Goal: Navigation & Orientation: Find specific page/section

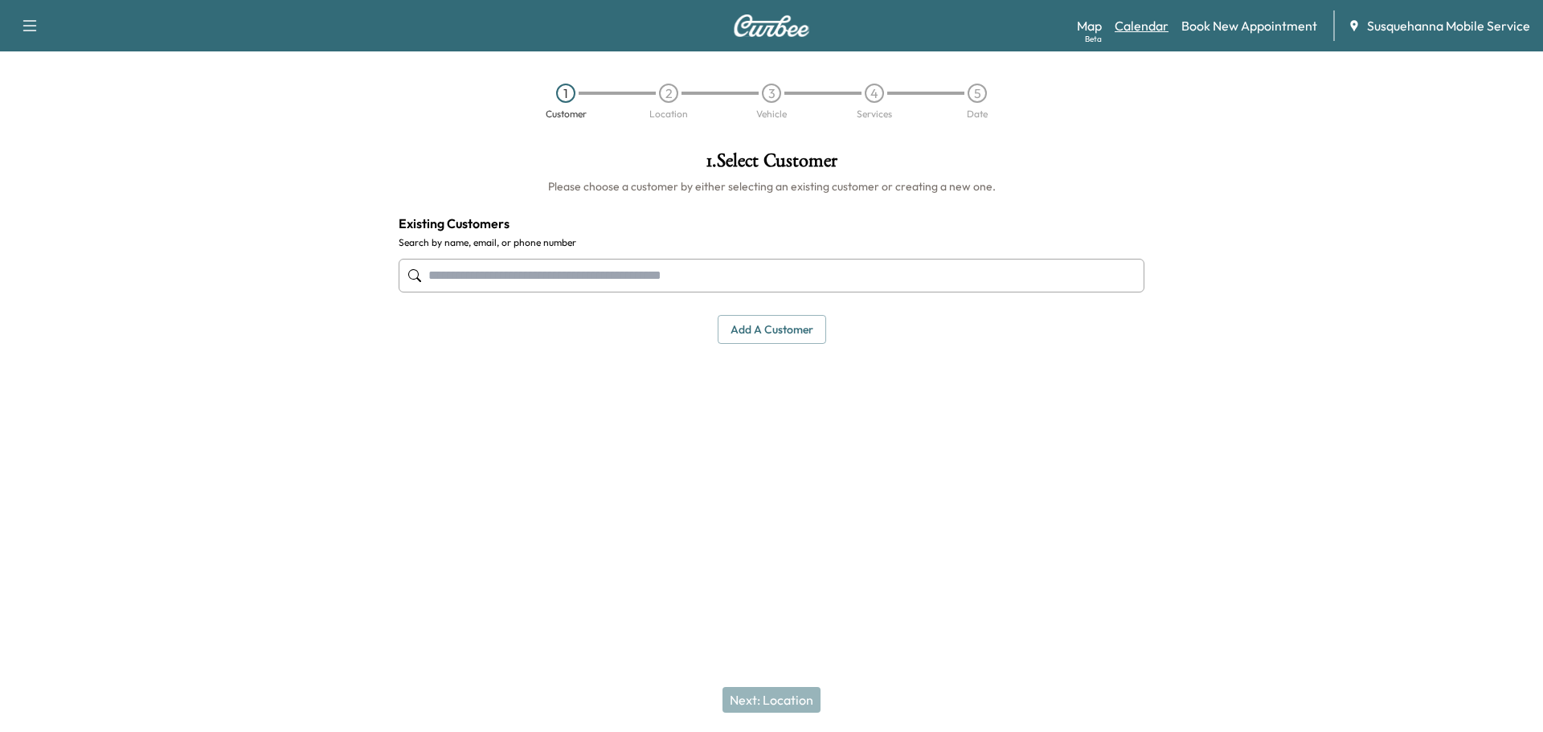
click at [1142, 24] on link "Calendar" at bounding box center [1141, 25] width 54 height 19
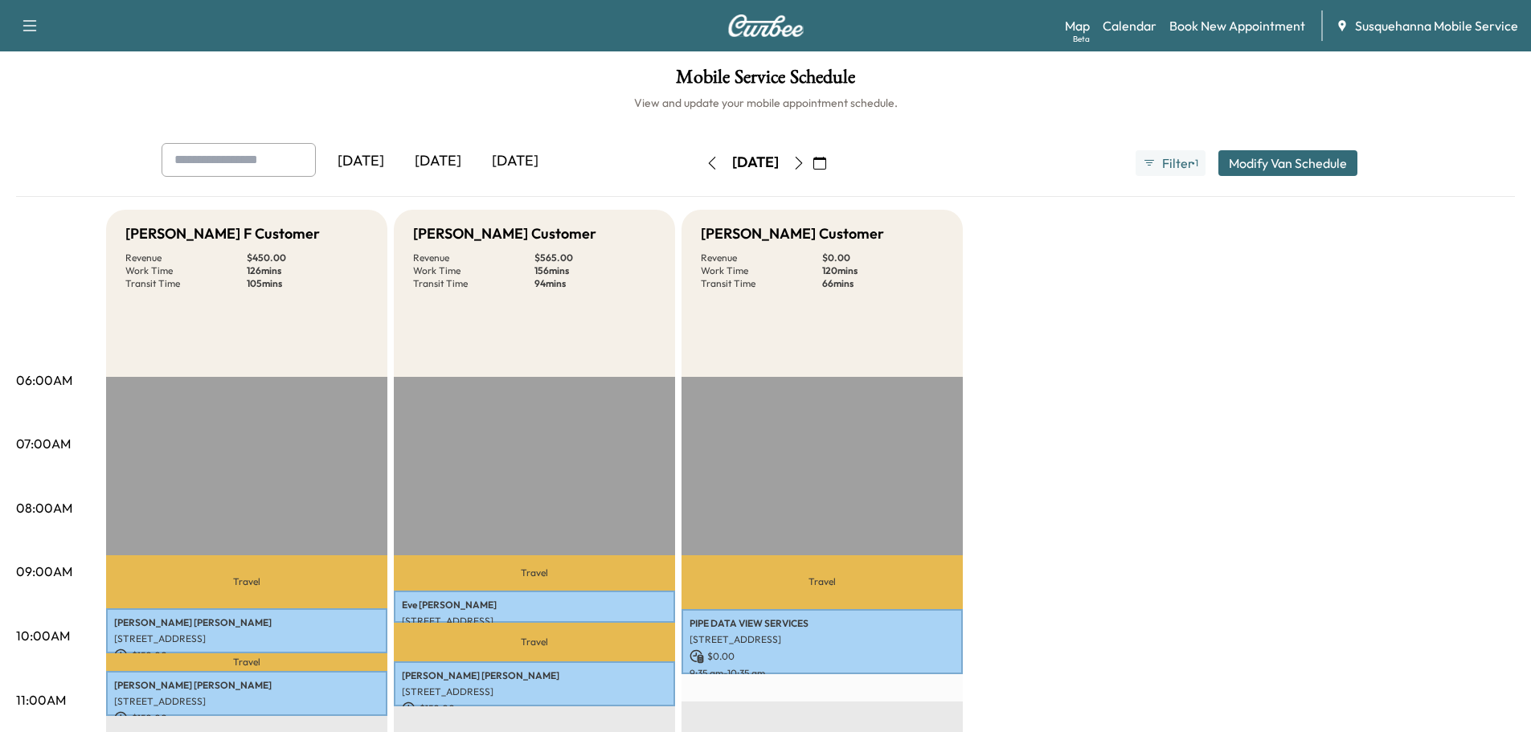
click at [454, 158] on div "[DATE]" at bounding box center [437, 161] width 77 height 37
click at [541, 162] on div "[DATE]" at bounding box center [514, 161] width 77 height 37
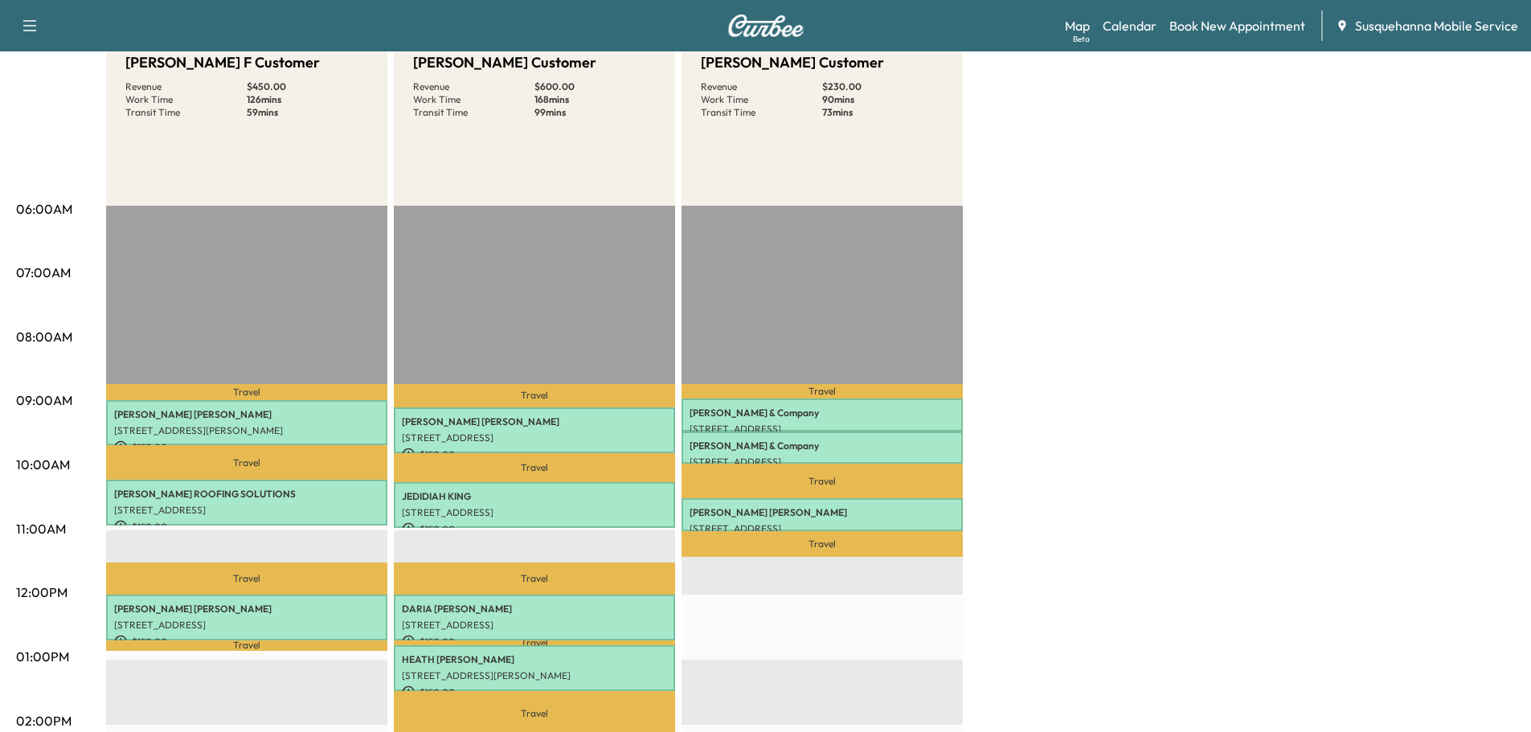
scroll to position [257, 0]
